Goal: Navigation & Orientation: Find specific page/section

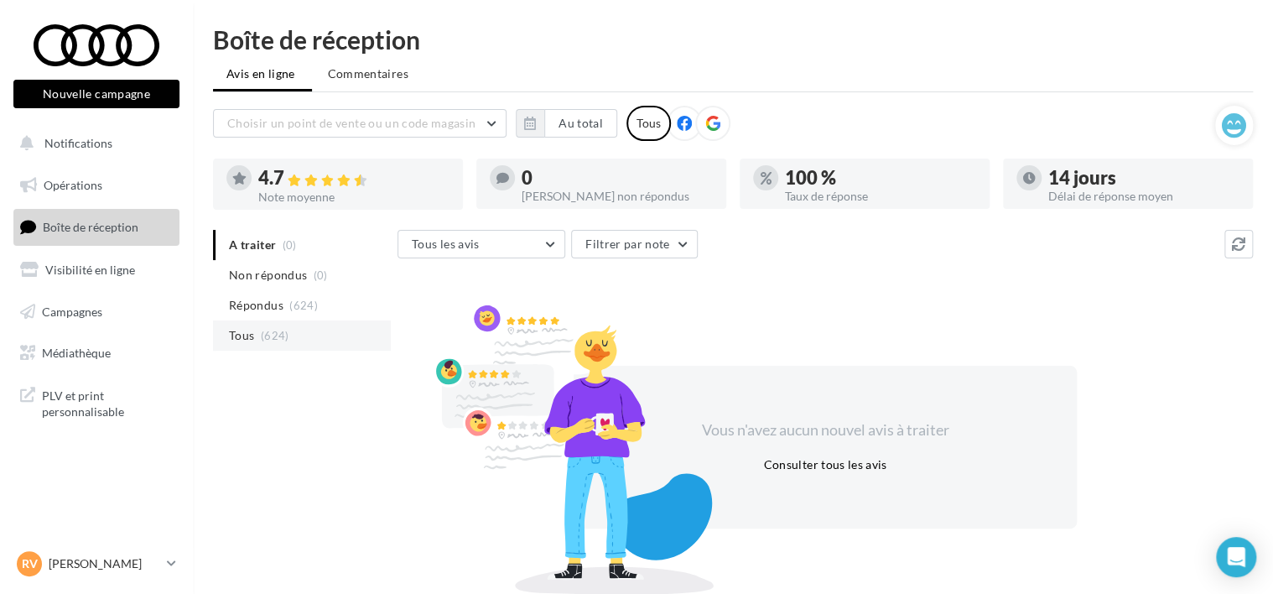
click at [267, 341] on span "(624)" at bounding box center [275, 335] width 29 height 13
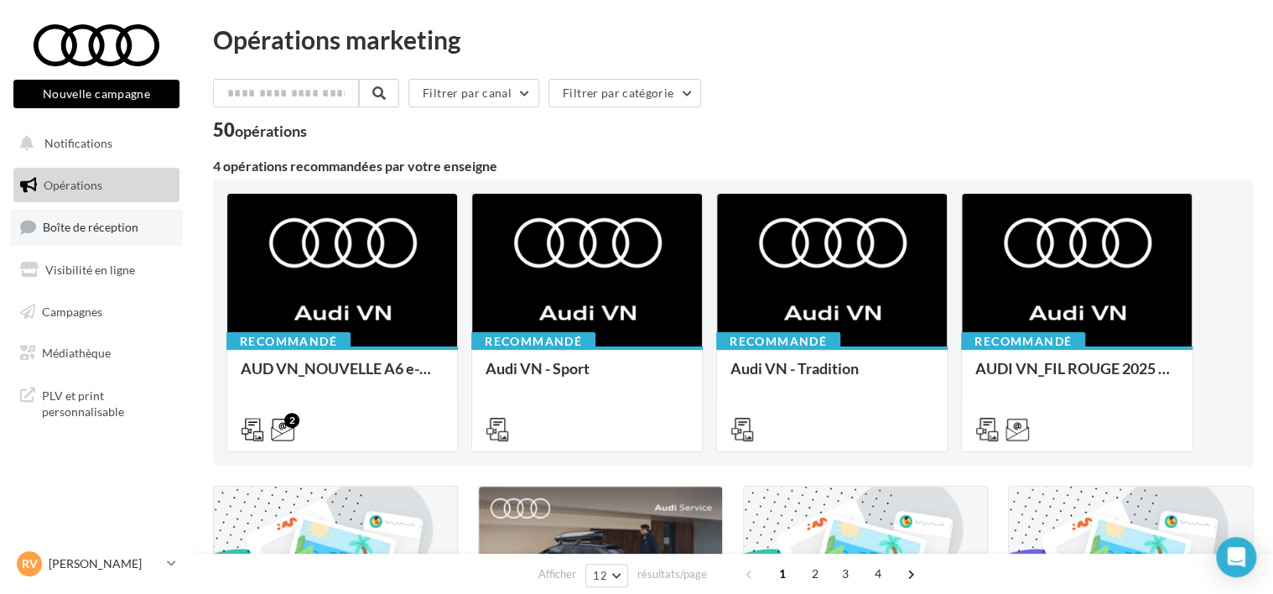
click at [92, 238] on link "Boîte de réception" at bounding box center [96, 227] width 173 height 36
